Goal: Task Accomplishment & Management: Manage account settings

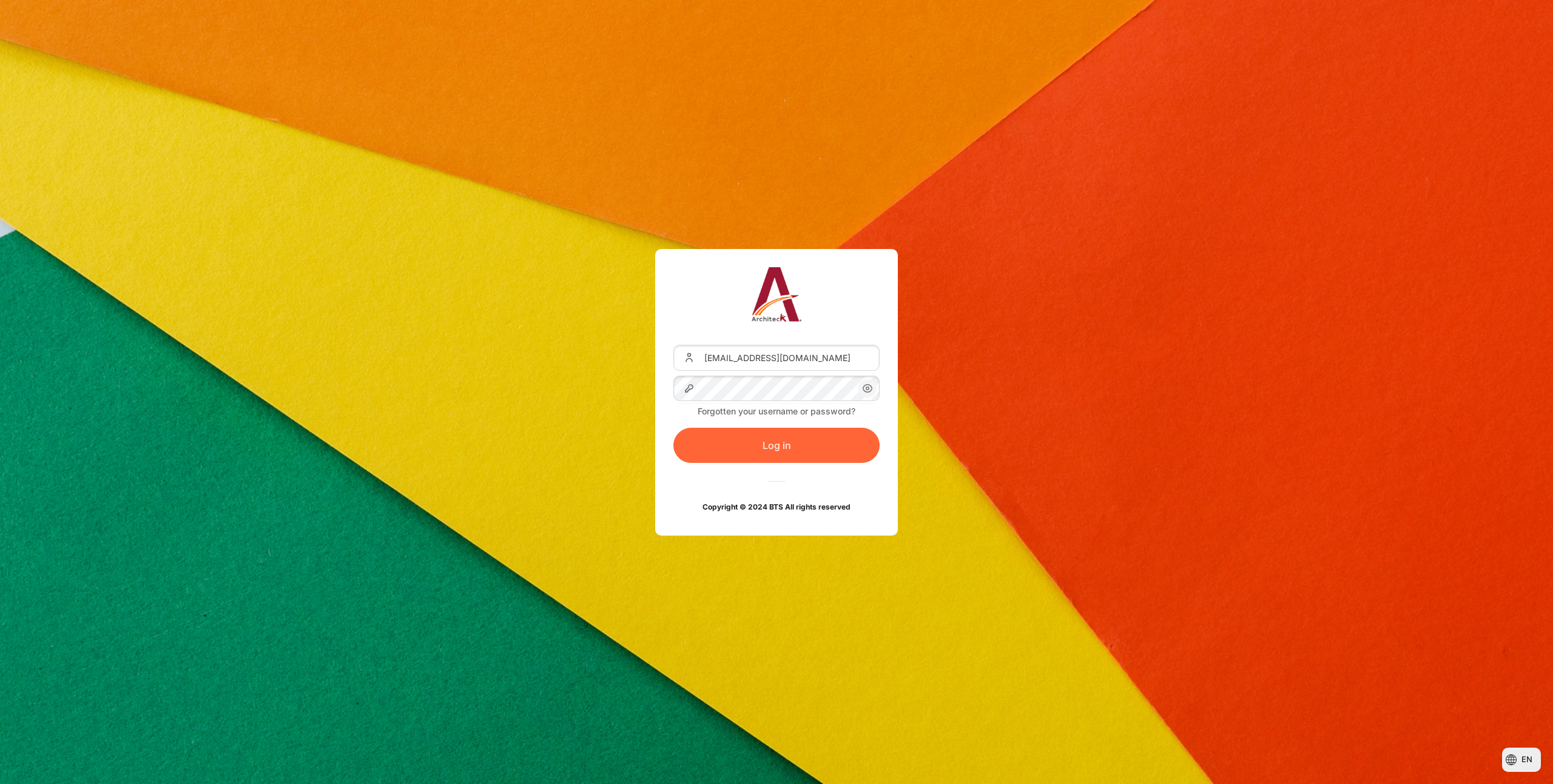
click at [739, 443] on button "Log in" at bounding box center [776, 445] width 206 height 36
